Goal: Go to known website: Access a specific website the user already knows

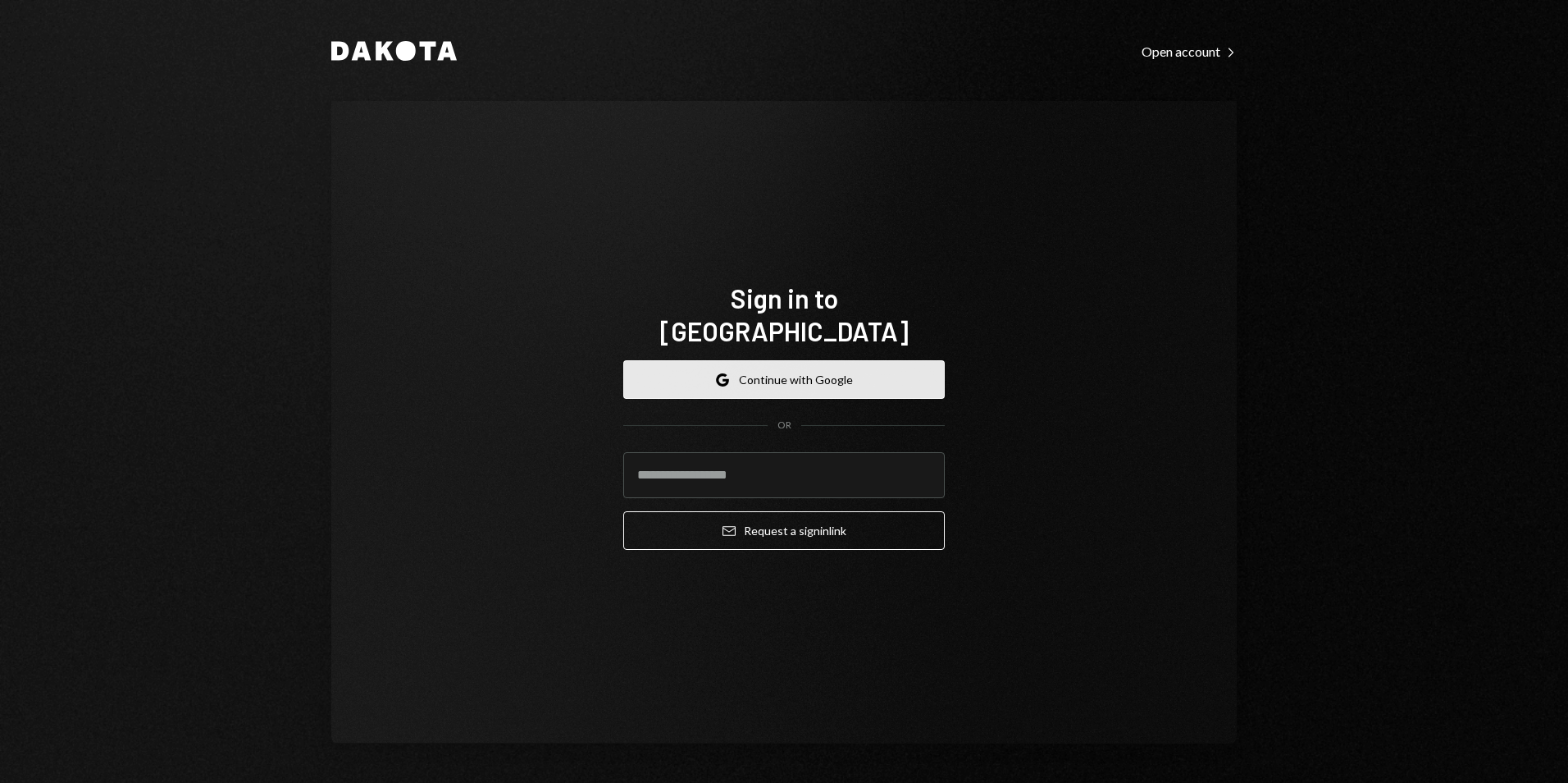
click at [766, 373] on button "Google Continue with Google" at bounding box center [784, 380] width 321 height 39
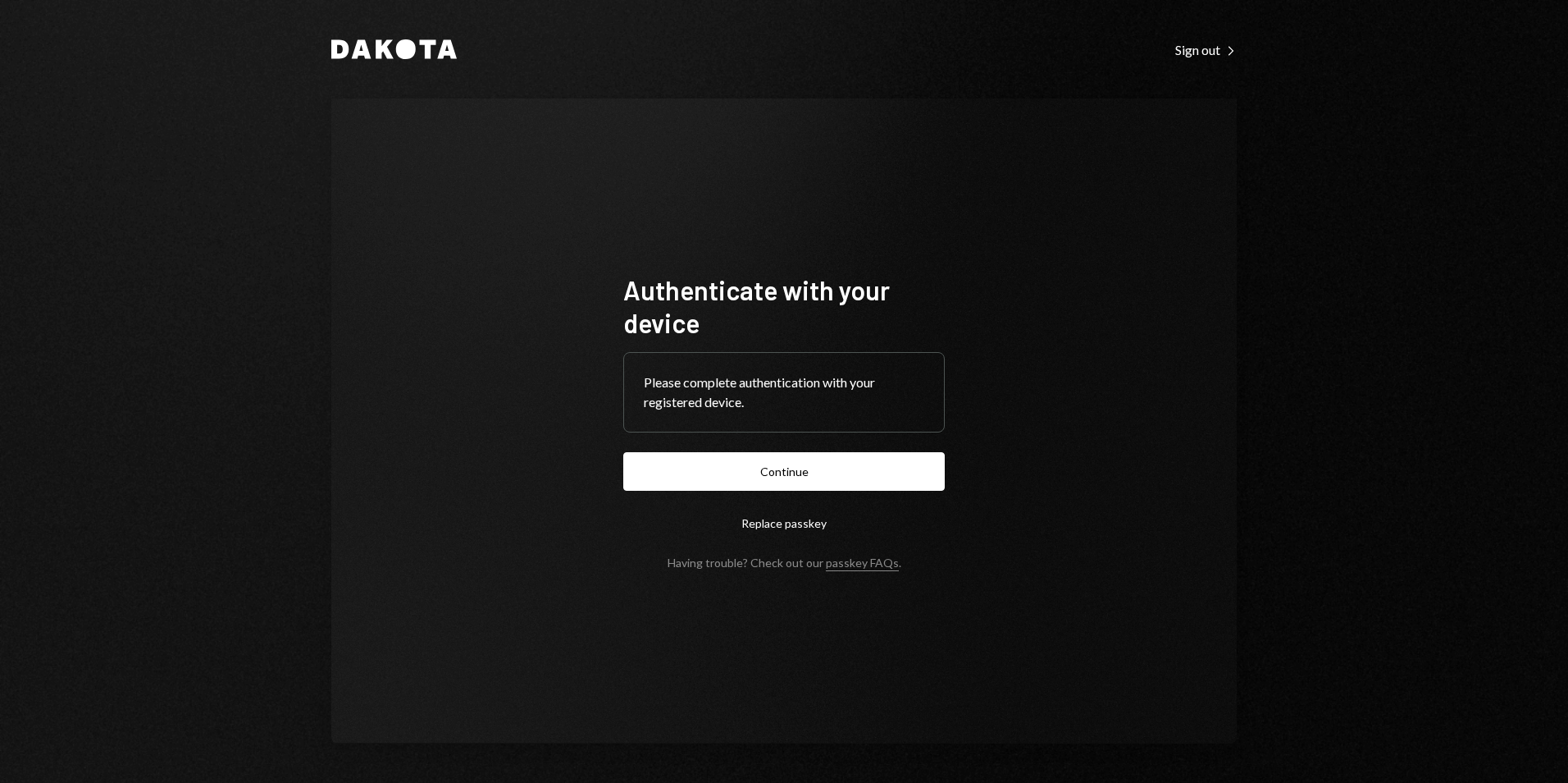
click at [800, 469] on button "Continue" at bounding box center [784, 472] width 321 height 39
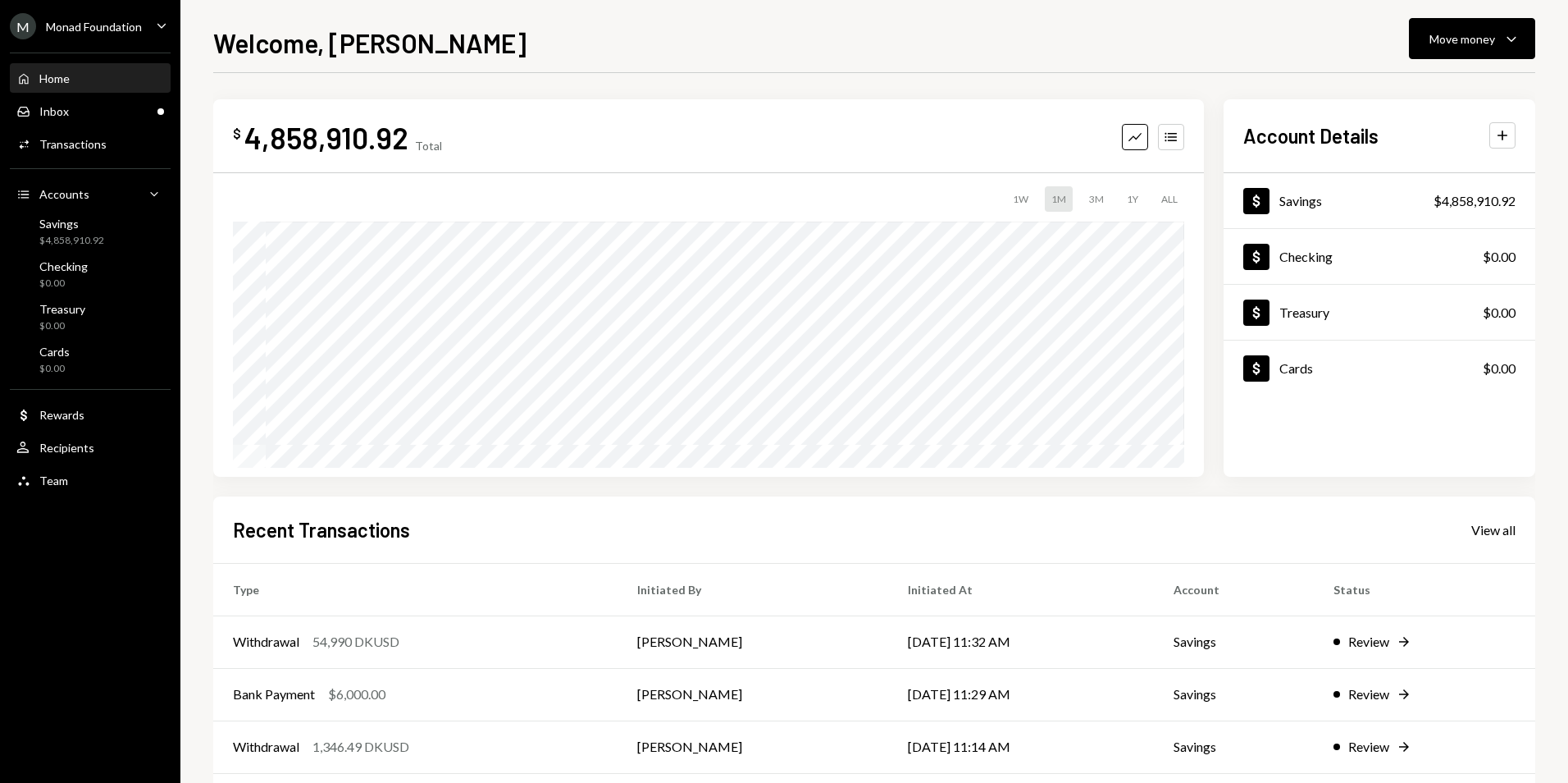
click at [130, 22] on div "Monad Foundation" at bounding box center [93, 26] width 96 height 14
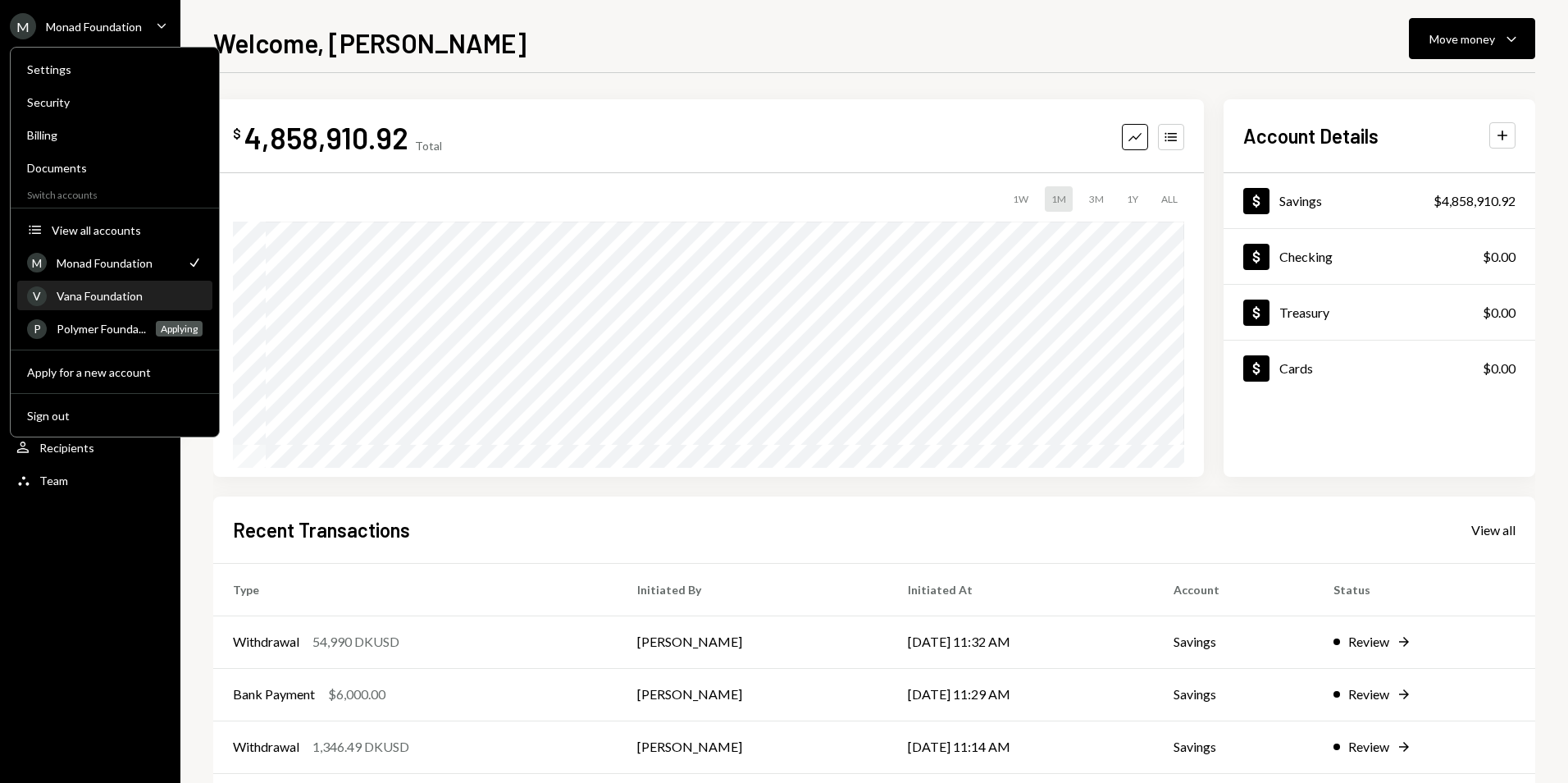
click at [87, 295] on div "Vana Foundation" at bounding box center [129, 295] width 146 height 14
